Goal: Navigation & Orientation: Find specific page/section

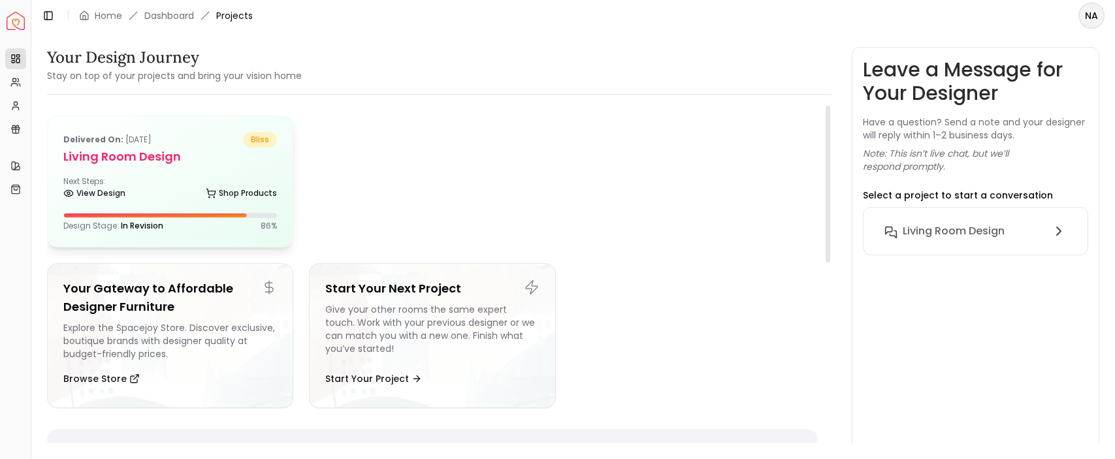
click at [191, 213] on div at bounding box center [170, 215] width 214 height 5
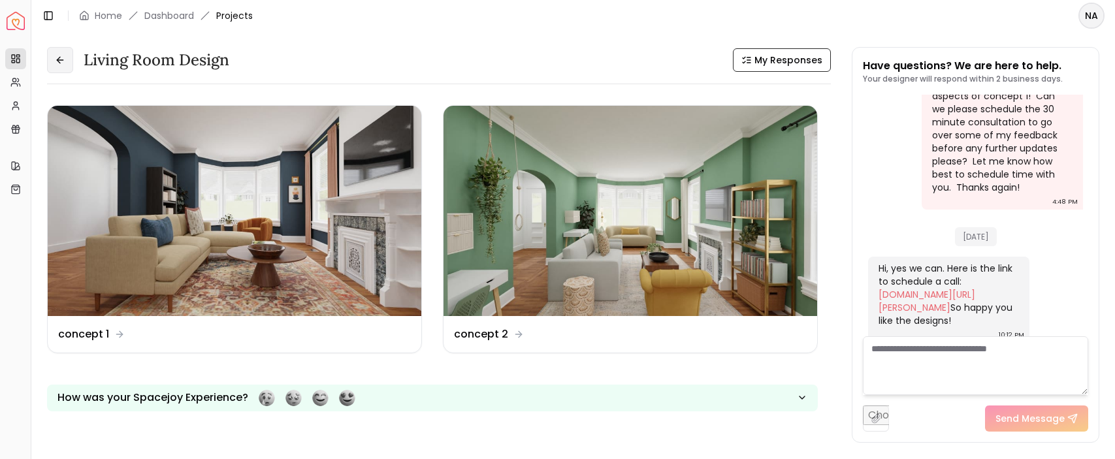
click at [65, 63] on icon at bounding box center [60, 60] width 10 height 10
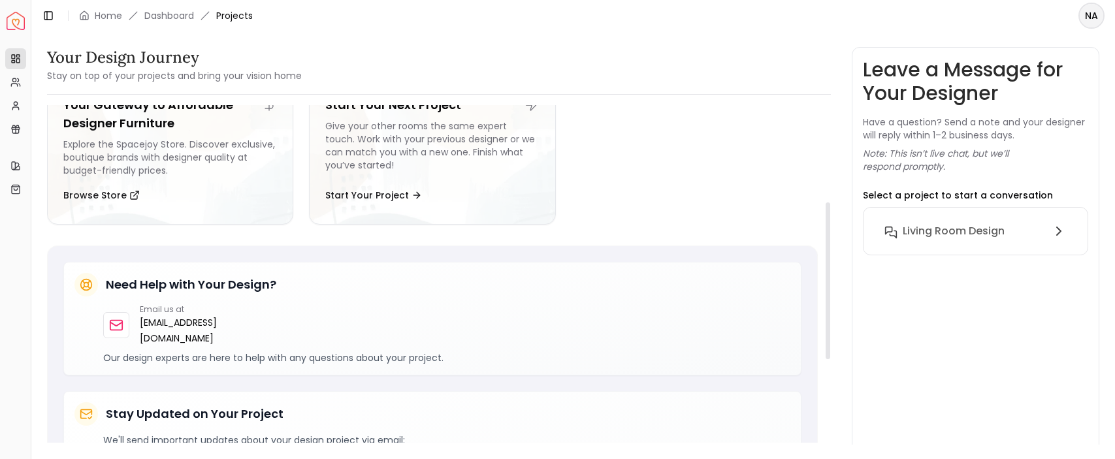
scroll to position [210, 0]
